Goal: Information Seeking & Learning: Learn about a topic

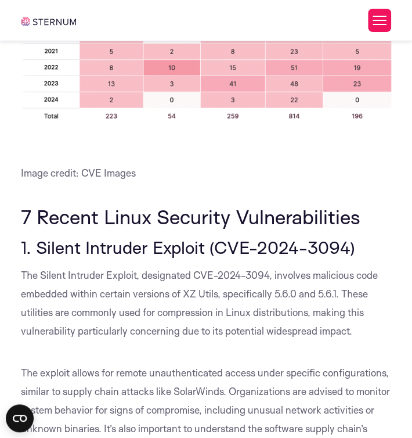
scroll to position [1261, 0]
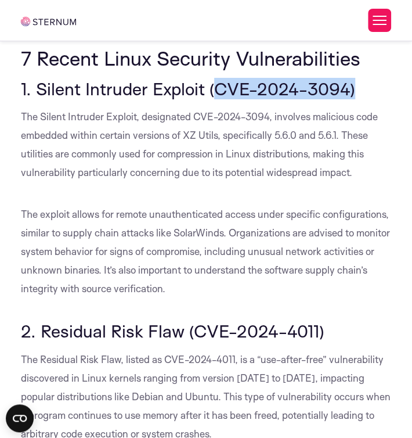
drag, startPoint x: 217, startPoint y: 81, endPoint x: 350, endPoint y: 83, distance: 133.6
click at [350, 83] on span "1. Silent Intruder Exploit (CVE-2024-3094)" at bounding box center [188, 88] width 335 height 21
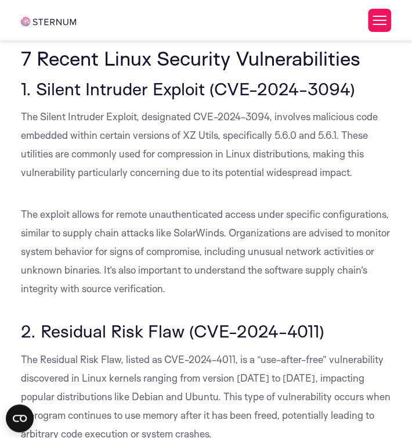
click at [183, 84] on span "1. Silent Intruder Exploit (CVE-2024-3094)" at bounding box center [188, 88] width 335 height 21
drag, startPoint x: 182, startPoint y: 136, endPoint x: 217, endPoint y: 136, distance: 34.9
click at [217, 136] on span "The Silent Intruder Exploit, designated CVE-2024-3094, involves malicious code …" at bounding box center [199, 144] width 357 height 68
click at [240, 145] on p "The Silent Intruder Exploit, designated CVE-2024-3094, involves malicious code …" at bounding box center [206, 144] width 371 height 74
drag, startPoint x: 308, startPoint y: 146, endPoint x: 314, endPoint y: 151, distance: 8.3
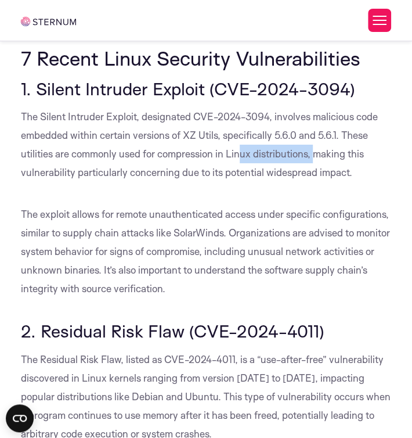
click at [314, 151] on span "The Silent Intruder Exploit, designated CVE-2024-3094, involves malicious code …" at bounding box center [199, 144] width 357 height 68
click at [287, 174] on span "The Silent Intruder Exploit, designated CVE-2024-3094, involves malicious code …" at bounding box center [199, 144] width 357 height 68
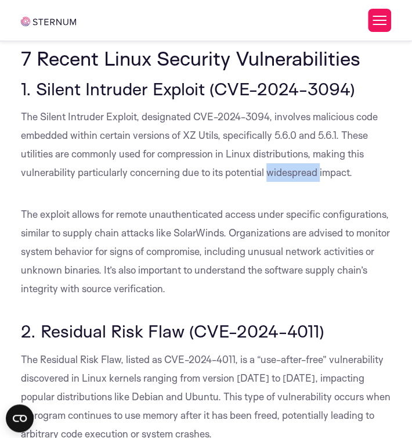
click at [287, 174] on span "The Silent Intruder Exploit, designated CVE-2024-3094, involves malicious code …" at bounding box center [199, 144] width 357 height 68
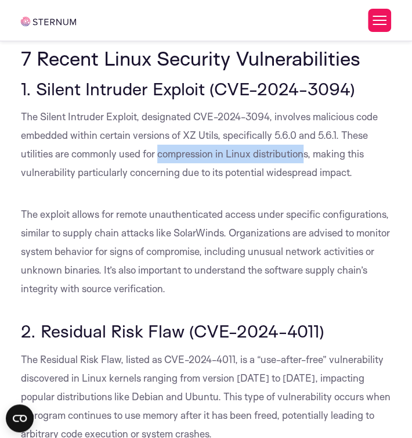
drag, startPoint x: 159, startPoint y: 153, endPoint x: 307, endPoint y: 160, distance: 147.7
click at [307, 160] on p "The Silent Intruder Exploit, designated CVE-2024-3094, involves malicious code …" at bounding box center [206, 144] width 371 height 74
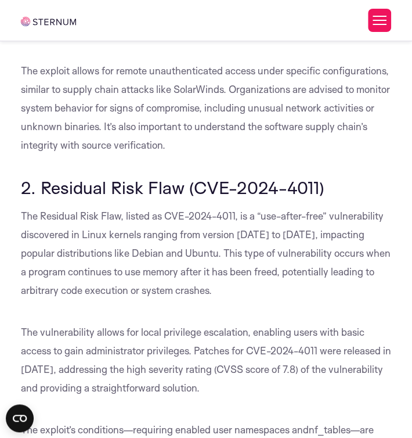
scroll to position [1419, 0]
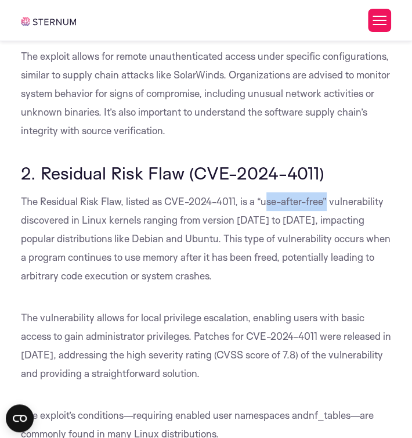
drag, startPoint x: 267, startPoint y: 200, endPoint x: 329, endPoint y: 202, distance: 62.7
click at [329, 202] on span "The Residual Risk Flaw, listed as CVE-2024-4011, is a “use-after-free” vulnerab…" at bounding box center [206, 238] width 370 height 87
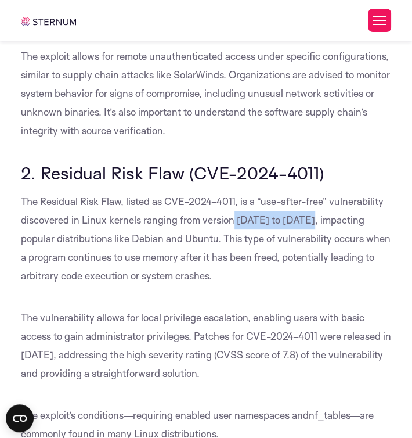
drag, startPoint x: 231, startPoint y: 218, endPoint x: 299, endPoint y: 221, distance: 68.6
click at [299, 221] on span "The Residual Risk Flaw, listed as CVE-2024-4011, is a “use-after-free” vulnerab…" at bounding box center [206, 238] width 370 height 87
click at [207, 231] on p "The Residual Risk Flaw, listed as CVE-2024-4011, is a “use-after-free” vulnerab…" at bounding box center [206, 238] width 371 height 93
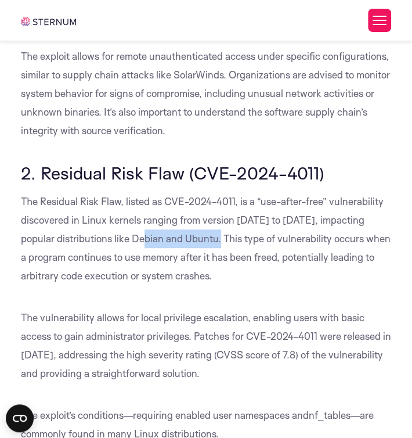
drag, startPoint x: 124, startPoint y: 242, endPoint x: 181, endPoint y: 240, distance: 56.4
click at [181, 240] on span "The Residual Risk Flaw, listed as CVE-2024-4011, is a “use-after-free” vulnerab…" at bounding box center [206, 238] width 370 height 87
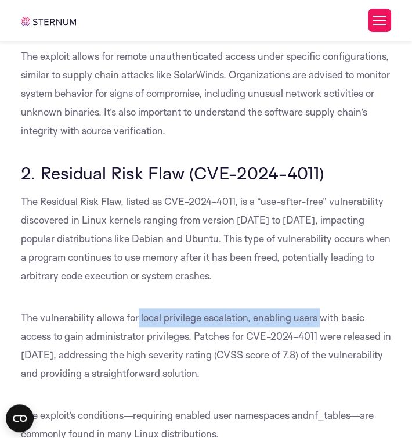
drag, startPoint x: 137, startPoint y: 320, endPoint x: 323, endPoint y: 325, distance: 185.9
click at [323, 325] on p "The vulnerability allows for local privilege escalation, enabling users with ba…" at bounding box center [206, 345] width 371 height 74
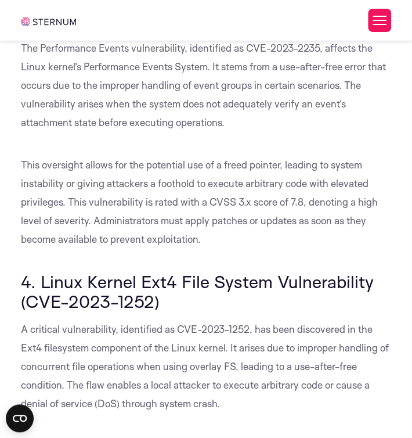
scroll to position [2053, 0]
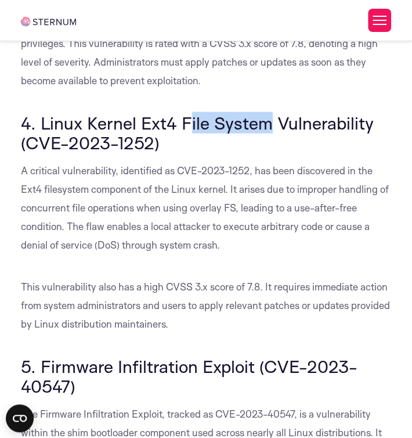
drag, startPoint x: 185, startPoint y: 122, endPoint x: 265, endPoint y: 114, distance: 81.1
click at [265, 114] on span "4. Linux Kernel Ext4 File System Vulnerability (CVE-2023-1252)" at bounding box center [197, 132] width 353 height 41
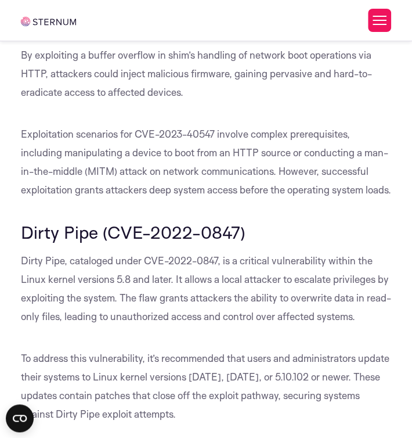
scroll to position [2687, 0]
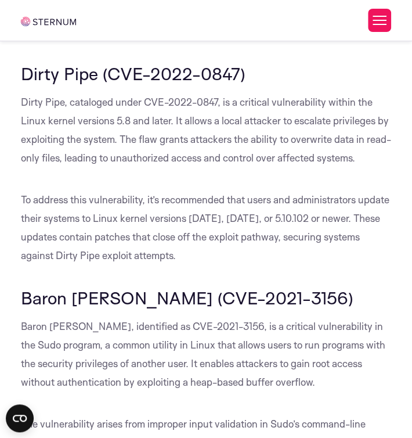
click at [52, 84] on span "Dirty Pipe (CVE-2022-0847)" at bounding box center [133, 73] width 225 height 21
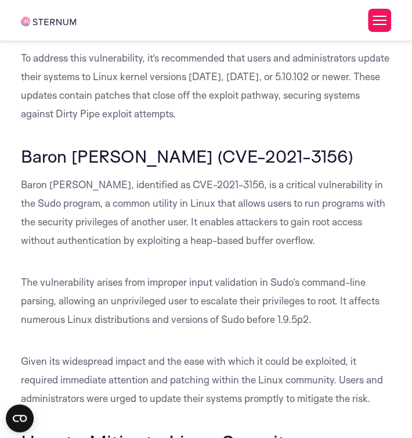
scroll to position [2845, 0]
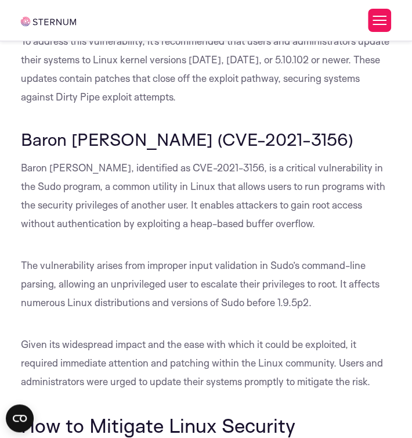
click at [56, 139] on div "What Are Linux Security Vulnerabilities? Linux security vulnerabilities are wea…" at bounding box center [206, 282] width 371 height 5783
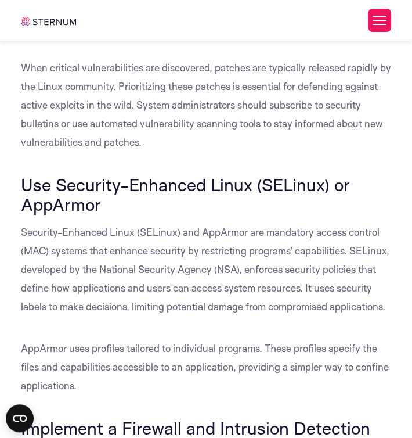
scroll to position [3479, 0]
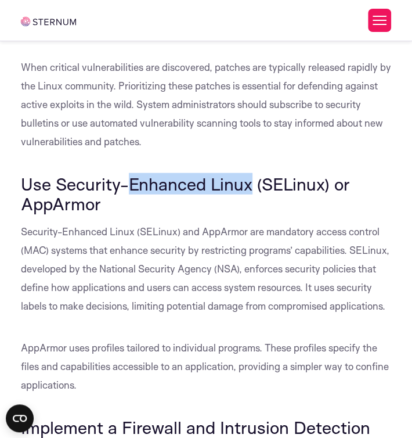
drag, startPoint x: 146, startPoint y: 205, endPoint x: 251, endPoint y: 209, distance: 105.2
click at [251, 209] on span "Use Security-Enhanced Linux (SELinux) or AppArmor" at bounding box center [185, 193] width 329 height 41
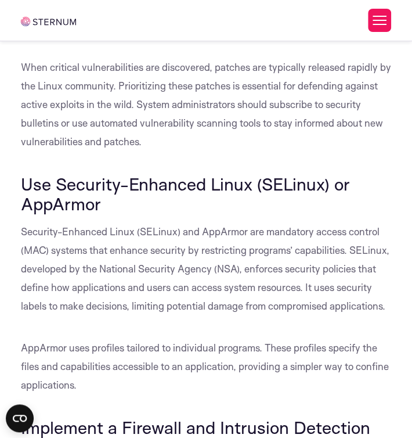
click at [256, 206] on span "Use Security-Enhanced Linux (SELinux) or AppArmor" at bounding box center [185, 193] width 329 height 41
click at [253, 202] on span "Use Security-Enhanced Linux (SELinux) or AppArmor" at bounding box center [185, 193] width 329 height 41
click at [254, 203] on span "Use Security-Enhanced Linux (SELinux) or AppArmor" at bounding box center [185, 193] width 329 height 41
click at [236, 197] on span "Use Security-Enhanced Linux (SELinux) or AppArmor" at bounding box center [185, 193] width 329 height 41
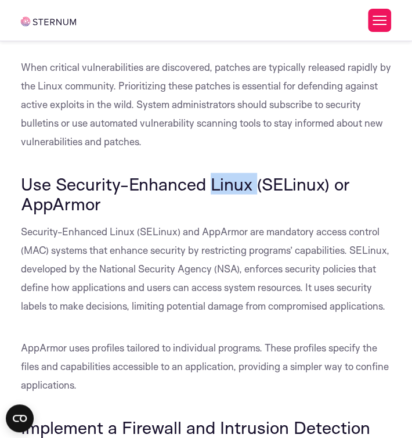
click at [236, 197] on span "Use Security-Enhanced Linux (SELinux) or AppArmor" at bounding box center [185, 193] width 329 height 41
click at [210, 141] on span "When critical vulnerabilities are discovered, patches are typically released ra…" at bounding box center [206, 104] width 371 height 87
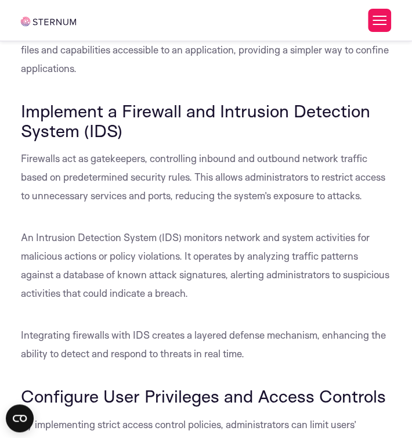
scroll to position [3954, 0]
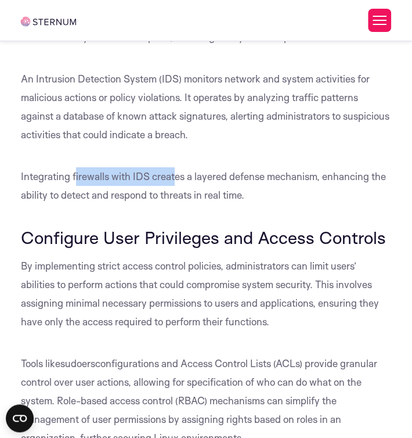
drag, startPoint x: 102, startPoint y: 197, endPoint x: 178, endPoint y: 202, distance: 76.8
click at [174, 201] on p "Integrating firewalls with IDS creates a layered defense mechanism, enhancing t…" at bounding box center [206, 185] width 371 height 37
click at [179, 204] on p "Integrating firewalls with IDS creates a layered defense mechanism, enhancing t…" at bounding box center [206, 185] width 371 height 37
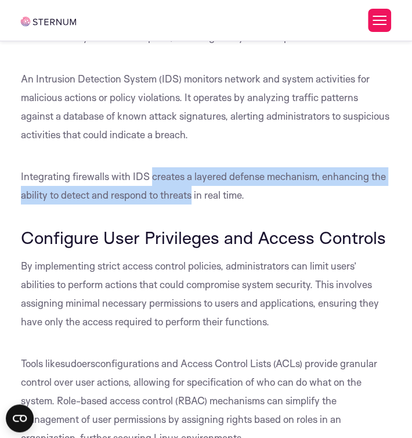
click at [179, 204] on p "Integrating firewalls with IDS creates a layered defense mechanism, enhancing t…" at bounding box center [206, 185] width 371 height 37
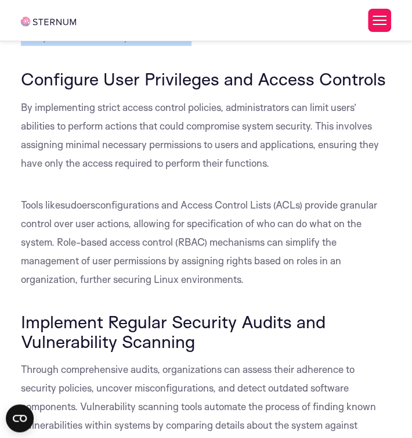
scroll to position [4270, 0]
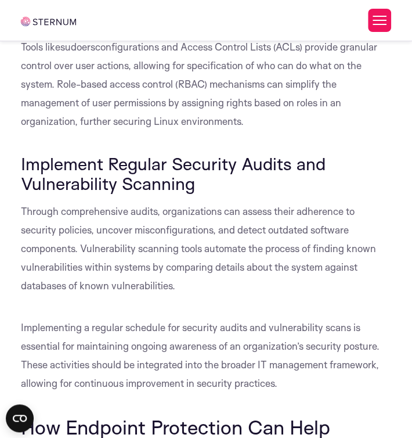
click at [305, 23] on div at bounding box center [338, 20] width 105 height 23
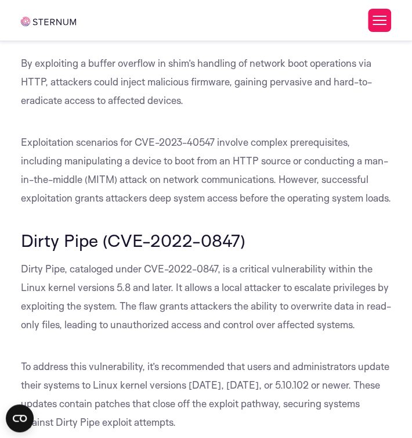
scroll to position [2370, 0]
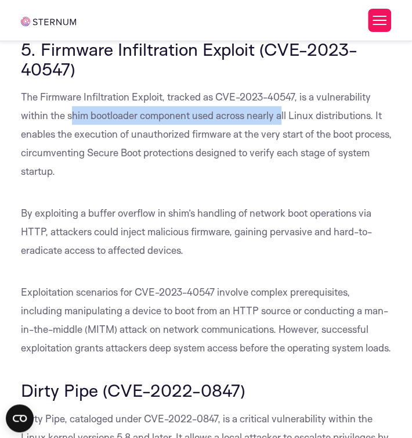
drag, startPoint x: 71, startPoint y: 115, endPoint x: 278, endPoint y: 116, distance: 206.8
click at [281, 116] on span "The Firmware Infiltration Exploit, tracked as CVE-2023-40547, is a vulnerabilit…" at bounding box center [206, 134] width 371 height 87
click at [276, 116] on span "The Firmware Infiltration Exploit, tracked as CVE-2023-40547, is a vulnerabilit…" at bounding box center [206, 134] width 371 height 87
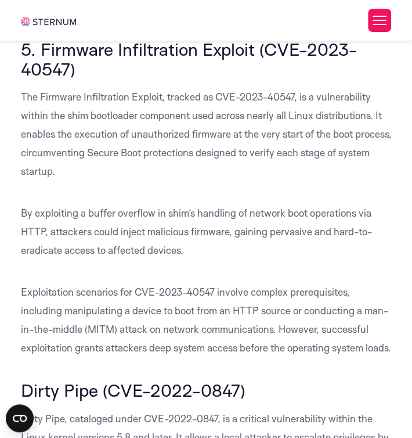
click at [274, 115] on span "The Firmware Infiltration Exploit, tracked as CVE-2023-40547, is a vulnerabilit…" at bounding box center [206, 134] width 371 height 87
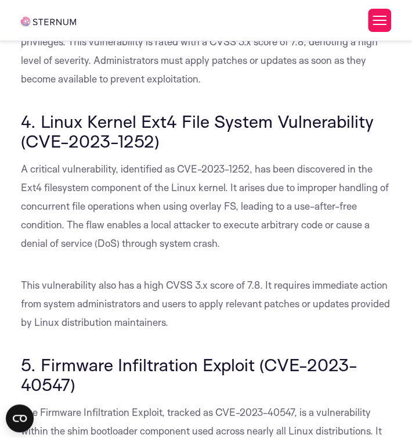
scroll to position [2053, 0]
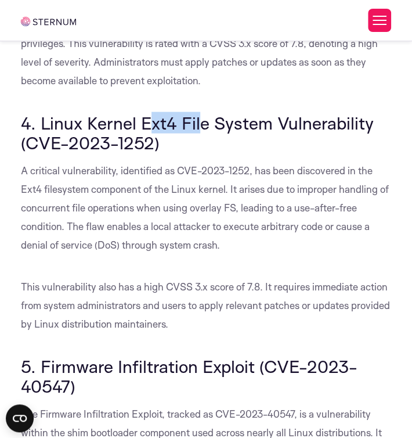
drag, startPoint x: 181, startPoint y: 121, endPoint x: 201, endPoint y: 122, distance: 19.8
click at [201, 122] on span "4. Linux Kernel Ext4 File System Vulnerability (CVE-2023-1252)" at bounding box center [197, 132] width 353 height 41
click at [122, 116] on span "4. Linux Kernel Ext4 File System Vulnerability (CVE-2023-1252)" at bounding box center [197, 132] width 353 height 41
click at [127, 122] on span "4. Linux Kernel Ext4 File System Vulnerability (CVE-2023-1252)" at bounding box center [197, 132] width 353 height 41
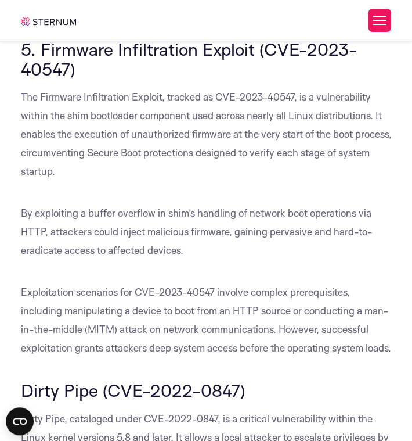
scroll to position [2528, 0]
